Goal: Task Accomplishment & Management: Manage account settings

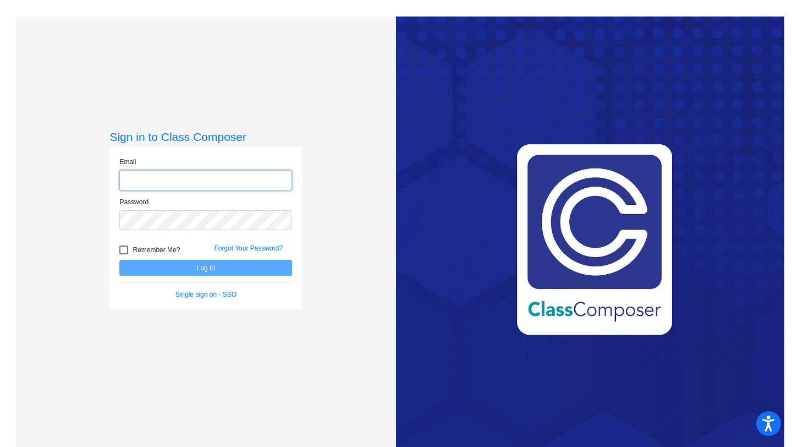
type input "[EMAIL_ADDRESS][DOMAIN_NAME]"
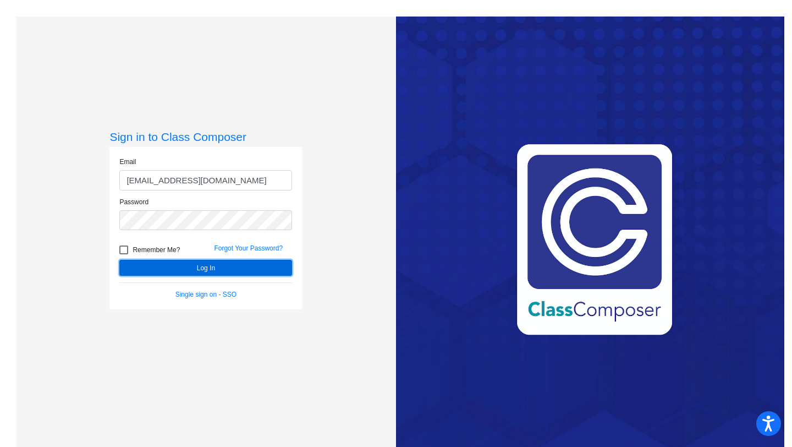
click at [181, 266] on button "Log In" at bounding box center [205, 268] width 173 height 16
click at [186, 266] on button "Log In" at bounding box center [205, 268] width 173 height 16
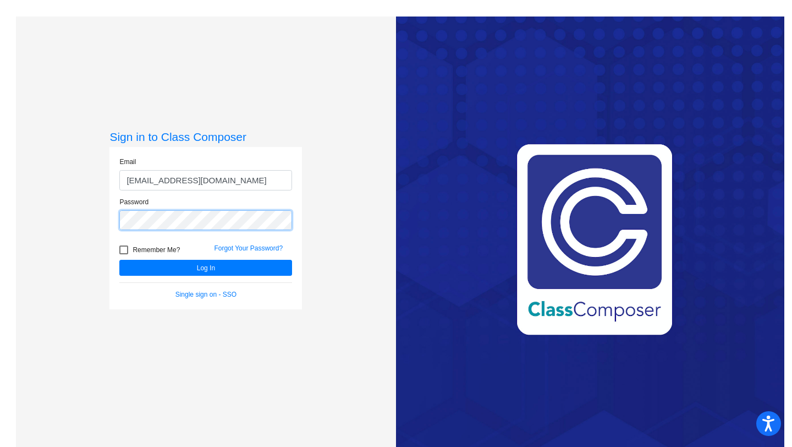
click at [119, 260] on button "Log In" at bounding box center [205, 268] width 173 height 16
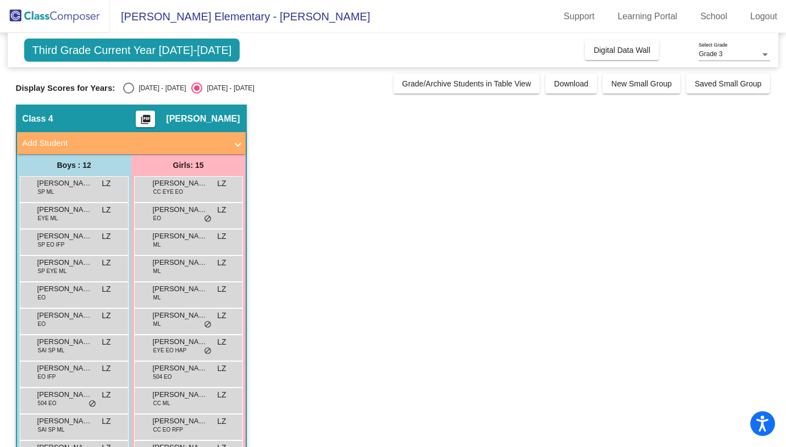
click at [142, 88] on div "[DATE] - [DATE]" at bounding box center [160, 88] width 52 height 10
click at [129, 93] on input "[DATE] - [DATE]" at bounding box center [128, 93] width 1 height 1
radio input "true"
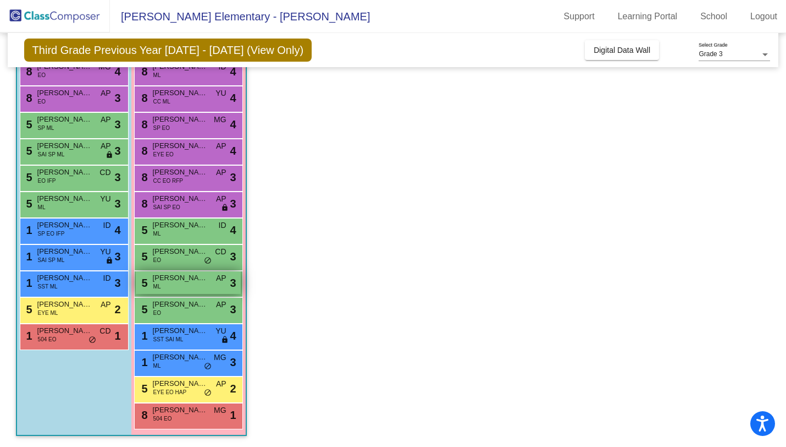
click at [194, 277] on span "[PERSON_NAME]" at bounding box center [180, 277] width 55 height 11
click at [203, 256] on div "5 [PERSON_NAME] EO CD lock do_not_disturb_alt 3" at bounding box center [188, 256] width 105 height 23
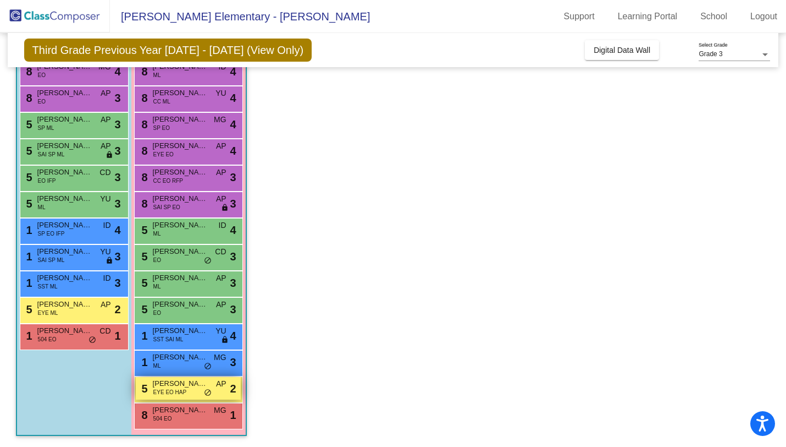
click at [194, 393] on div "5 [PERSON_NAME] EYE EO HAP AP lock do_not_disturb_alt 2" at bounding box center [188, 388] width 105 height 23
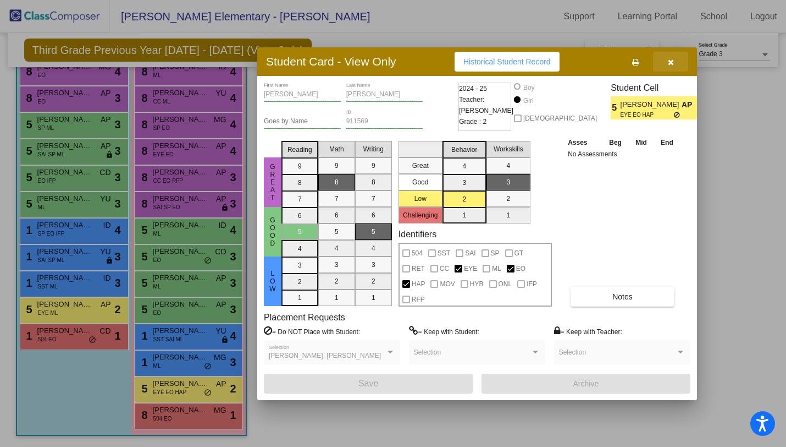
click at [673, 62] on icon "button" at bounding box center [671, 62] width 6 height 8
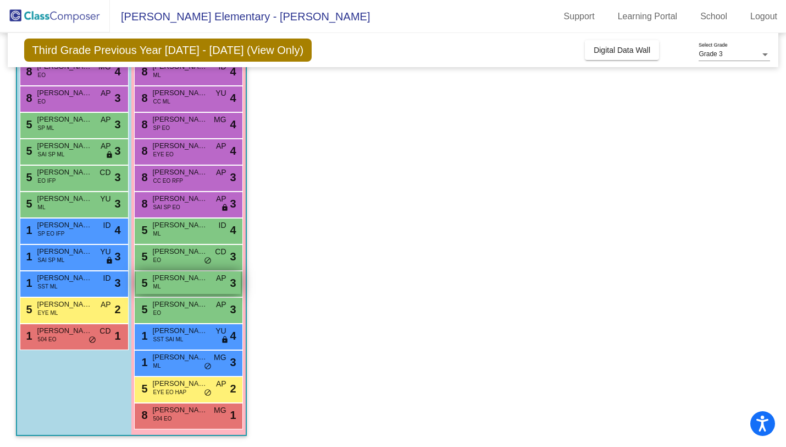
click at [173, 283] on div "5 [PERSON_NAME] ML AP lock do_not_disturb_alt 3" at bounding box center [188, 282] width 105 height 23
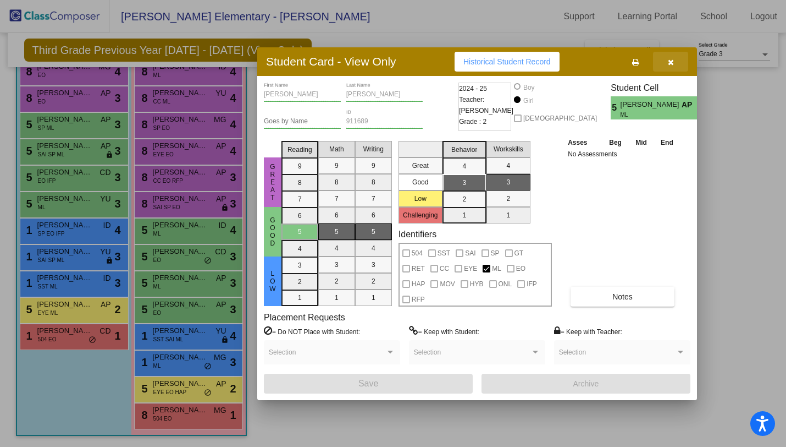
click at [675, 60] on button "button" at bounding box center [670, 62] width 35 height 20
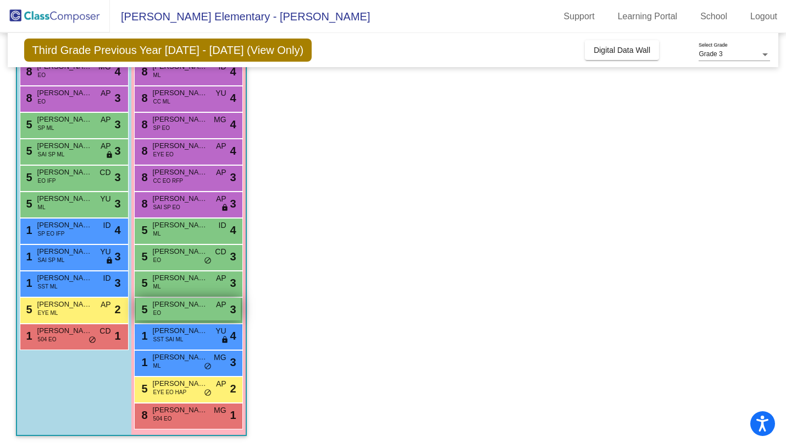
click at [198, 311] on div "5 [PERSON_NAME] EO AP lock do_not_disturb_alt 3" at bounding box center [188, 309] width 105 height 23
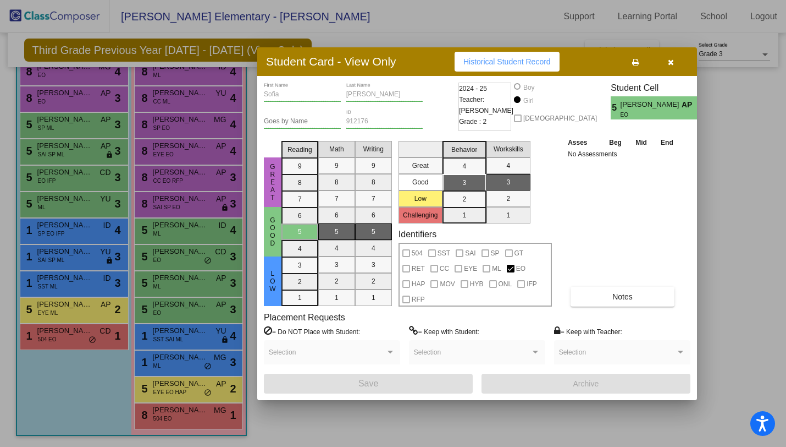
click at [674, 63] on button "button" at bounding box center [670, 62] width 35 height 20
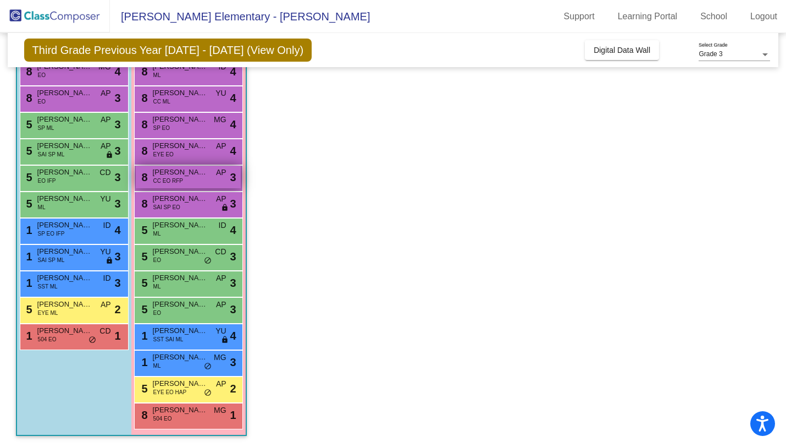
scroll to position [120, 0]
